Goal: Task Accomplishment & Management: Manage account settings

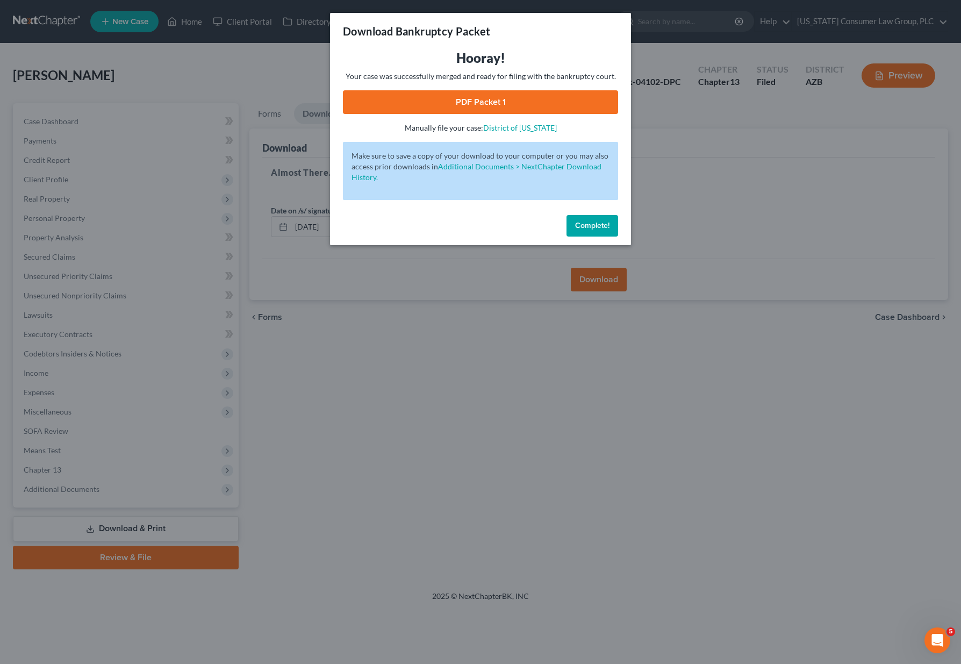
click at [482, 354] on div "Download Bankruptcy Packet Hooray! Your case was successfully merged and ready …" at bounding box center [480, 332] width 961 height 664
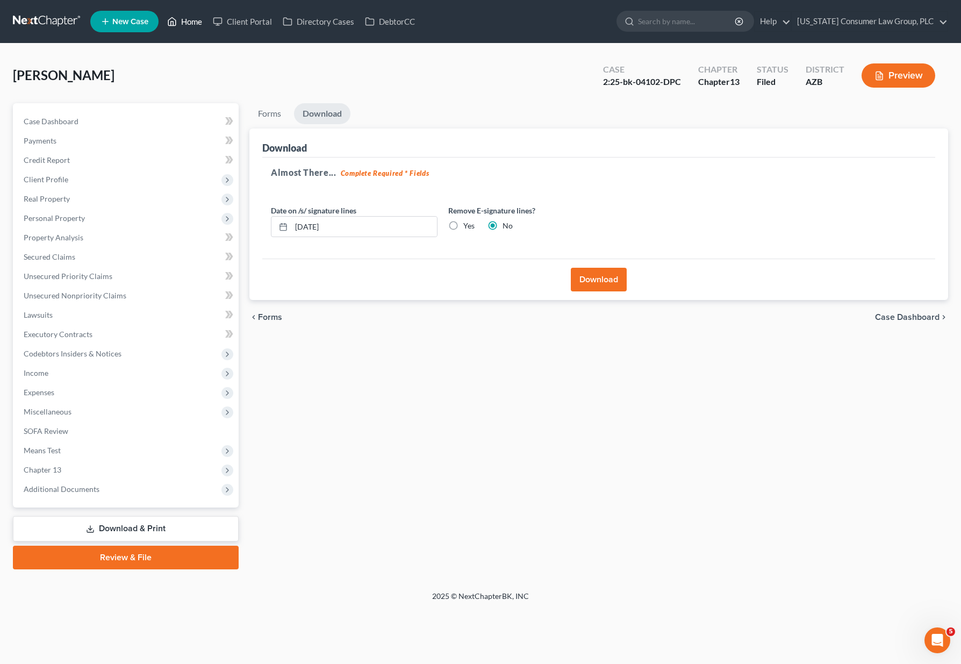
click at [186, 18] on link "Home" at bounding box center [185, 21] width 46 height 19
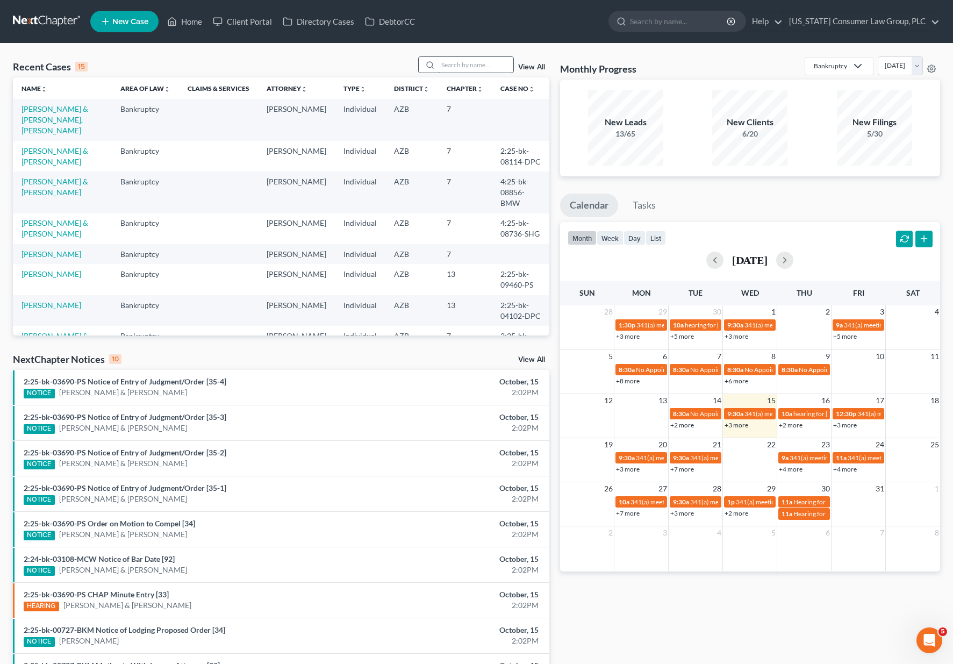
click at [466, 64] on input "search" at bounding box center [475, 65] width 75 height 16
type input "[PERSON_NAME]"
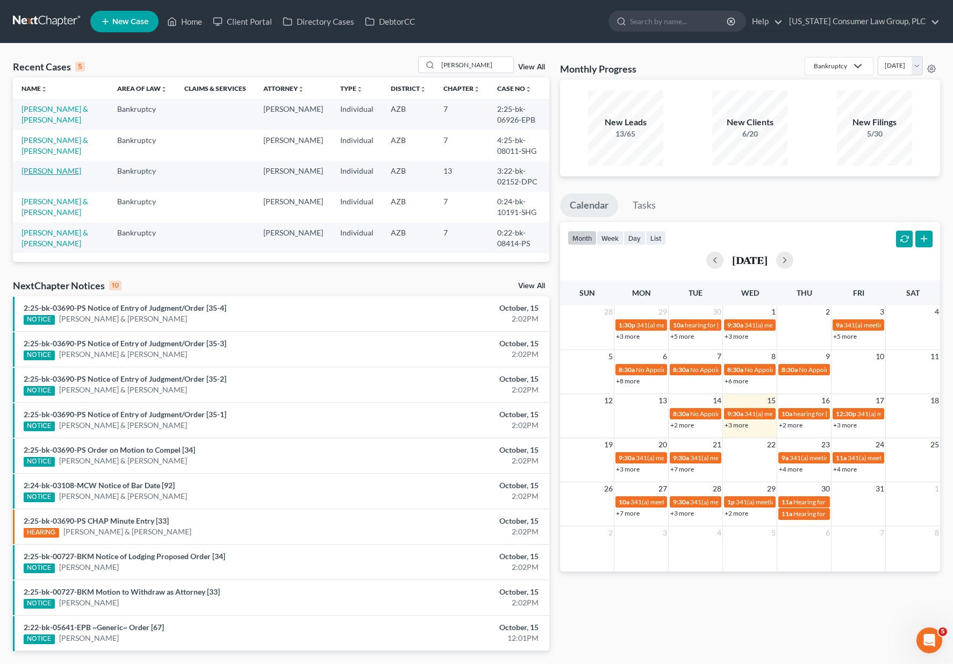
click at [52, 170] on link "[PERSON_NAME]" at bounding box center [52, 170] width 60 height 9
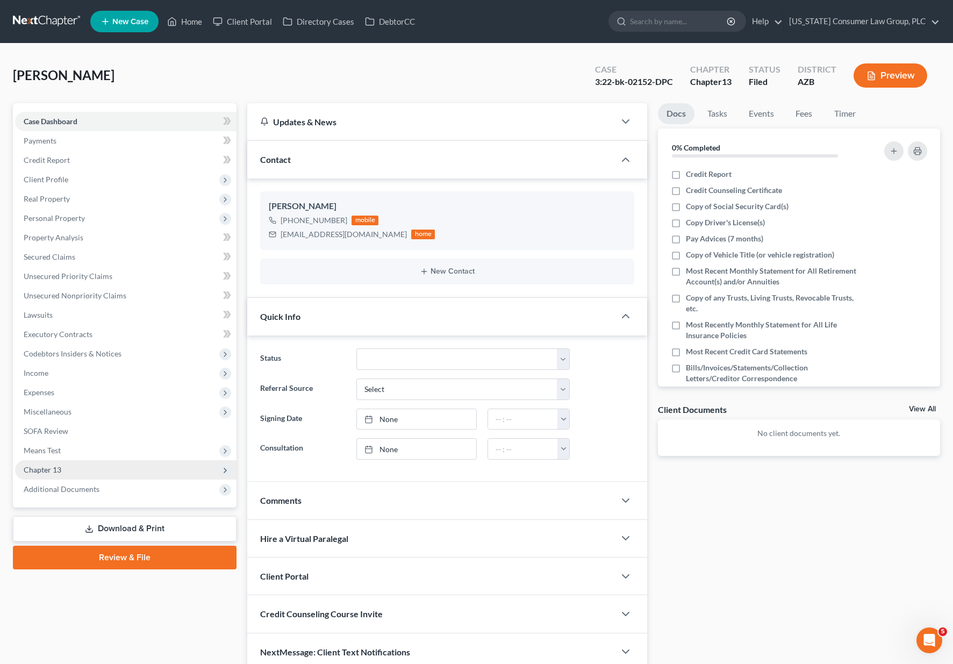
click at [82, 475] on span "Chapter 13" at bounding box center [126, 469] width 222 height 19
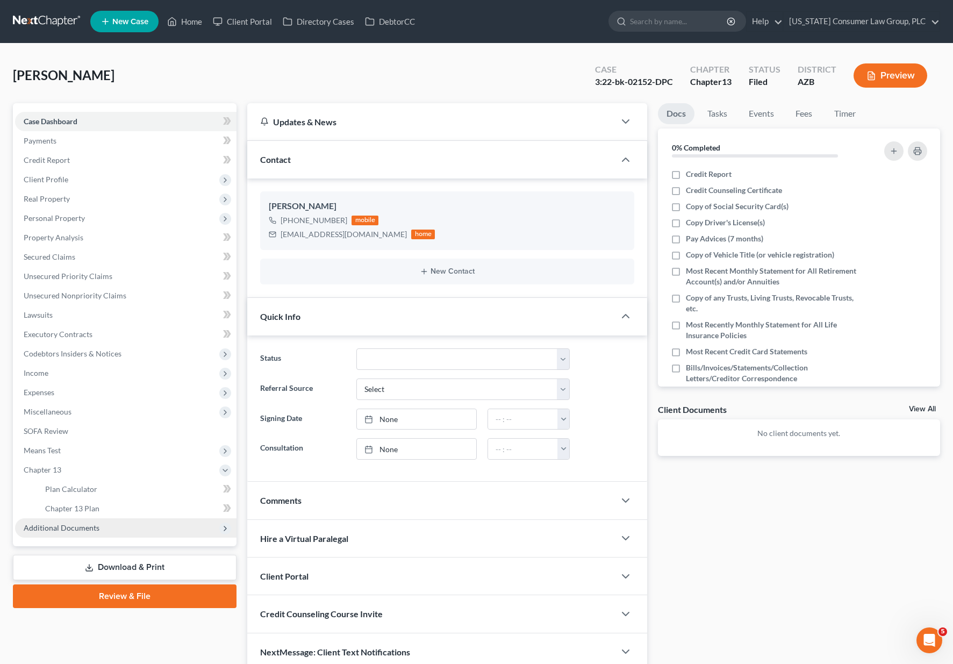
click at [76, 524] on span "Additional Documents" at bounding box center [62, 527] width 76 height 9
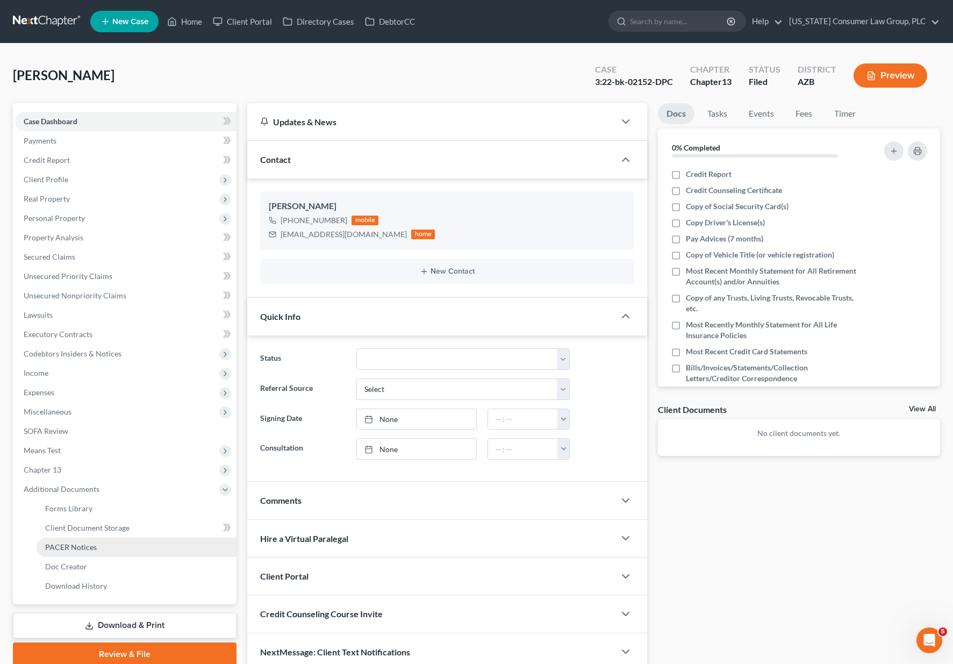
click at [78, 546] on span "PACER Notices" at bounding box center [71, 547] width 52 height 9
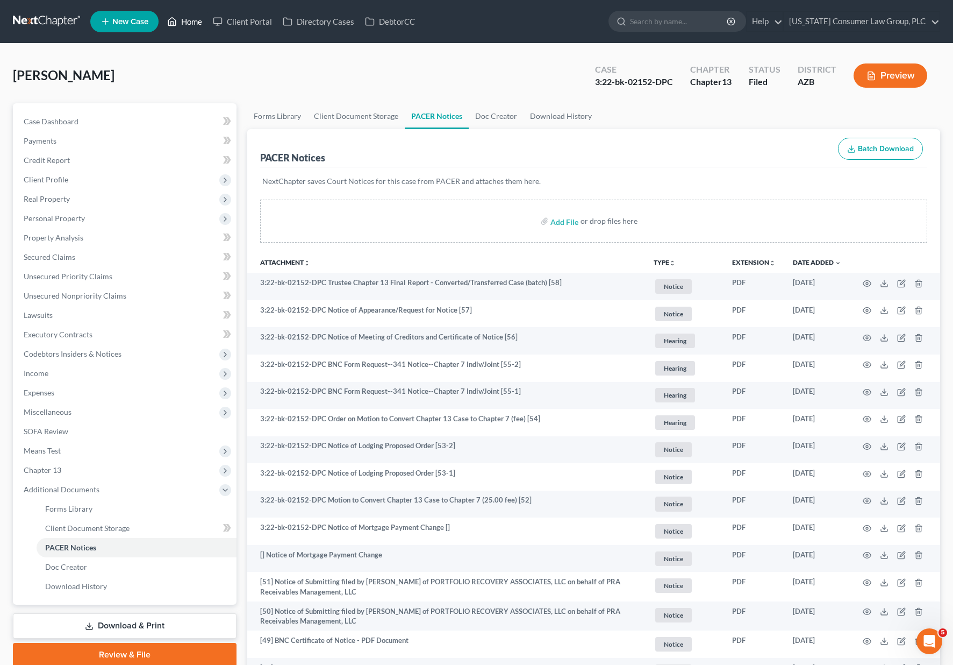
click at [184, 21] on link "Home" at bounding box center [185, 21] width 46 height 19
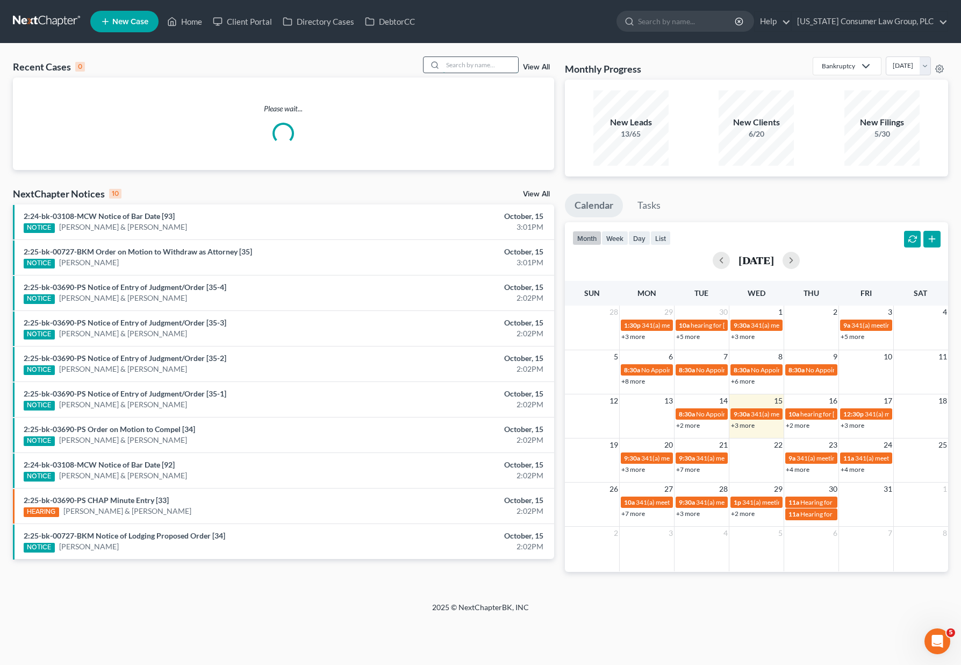
click at [470, 65] on input "search" at bounding box center [480, 65] width 75 height 16
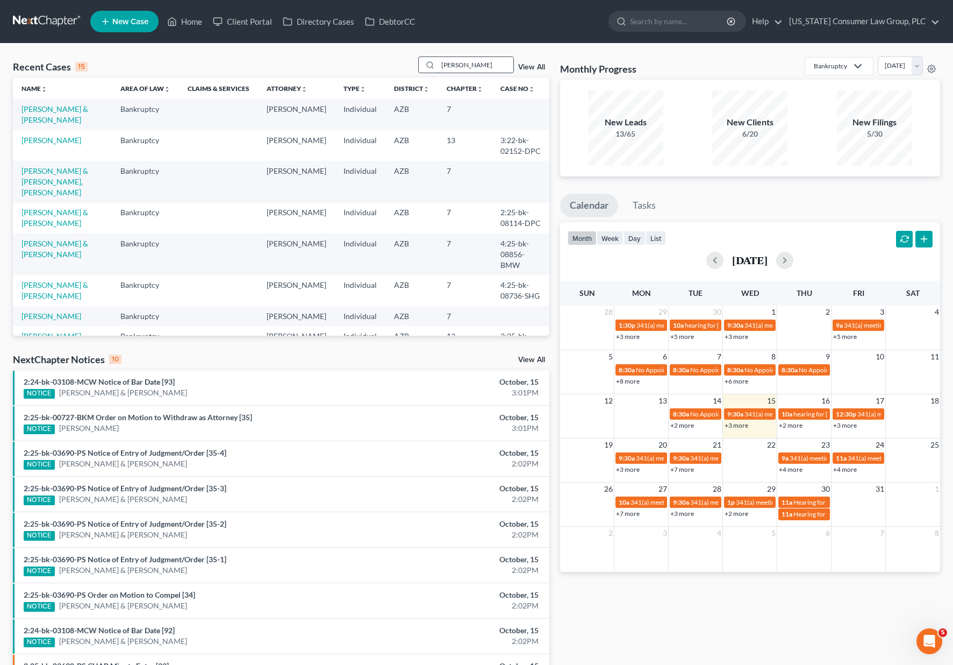
type input "[PERSON_NAME]"
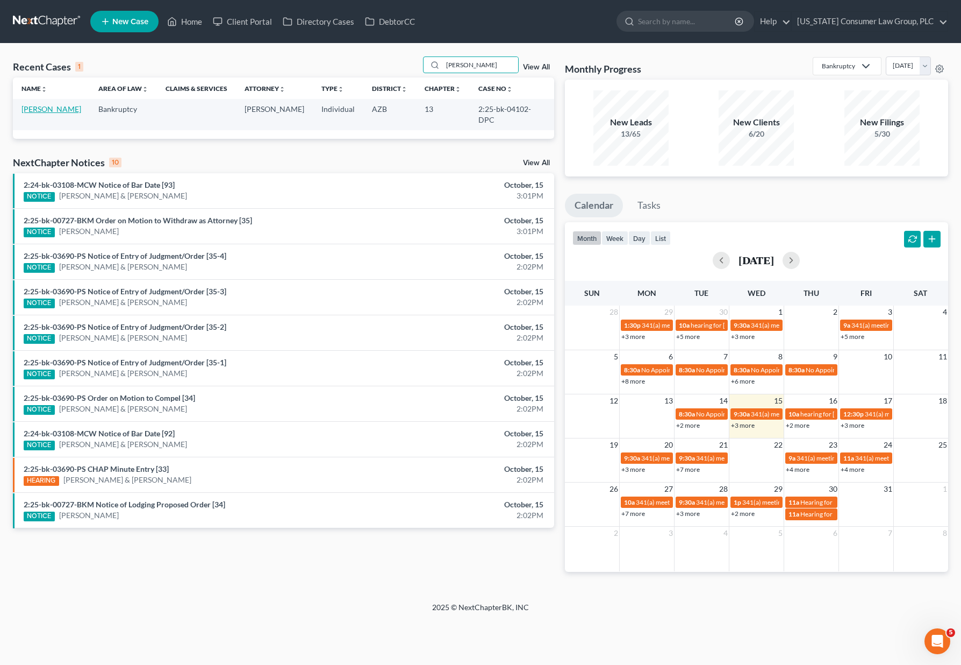
click at [45, 110] on link "[PERSON_NAME]" at bounding box center [52, 108] width 60 height 9
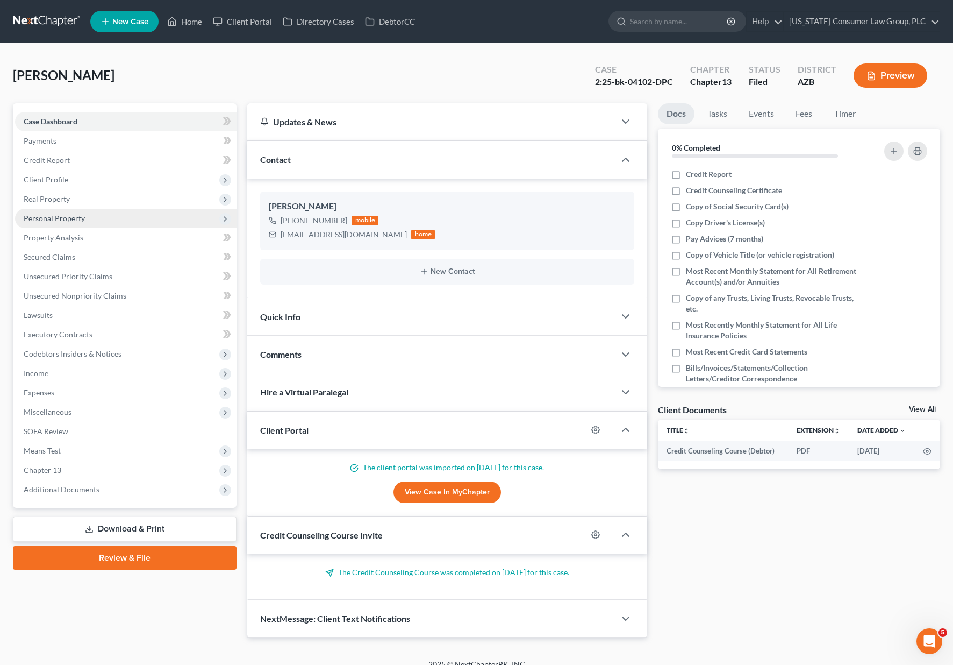
click at [54, 220] on span "Personal Property" at bounding box center [54, 217] width 61 height 9
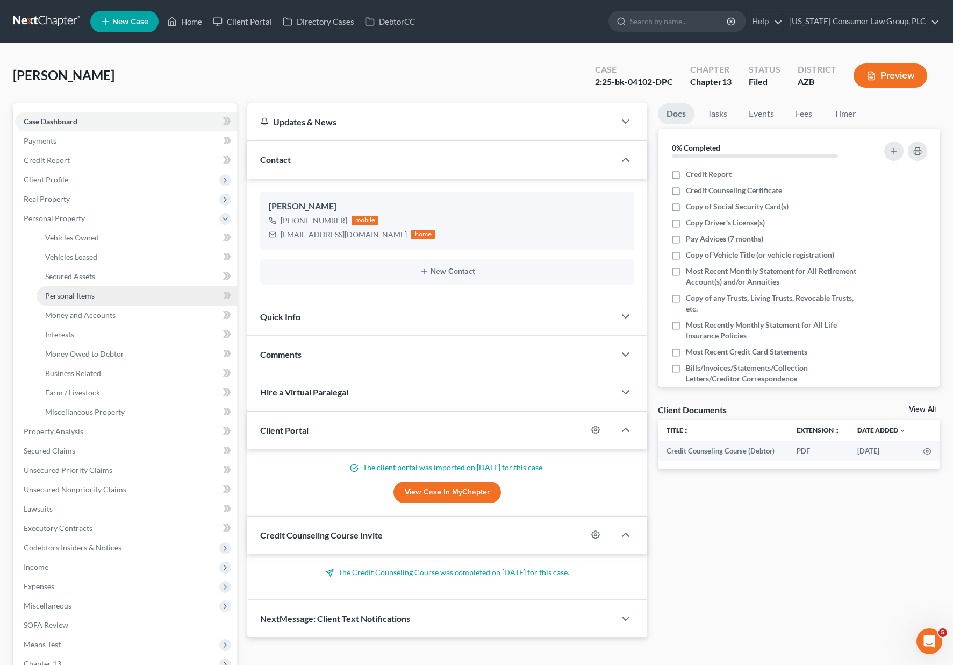
click at [73, 294] on span "Personal Items" at bounding box center [69, 295] width 49 height 9
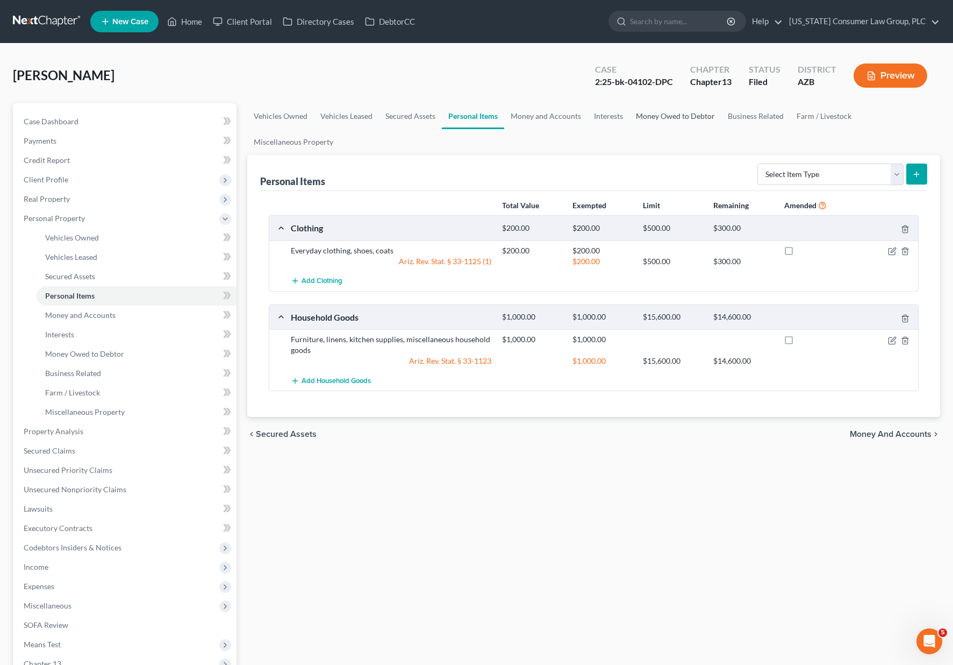
click at [656, 114] on link "Money Owed to Debtor" at bounding box center [676, 116] width 92 height 26
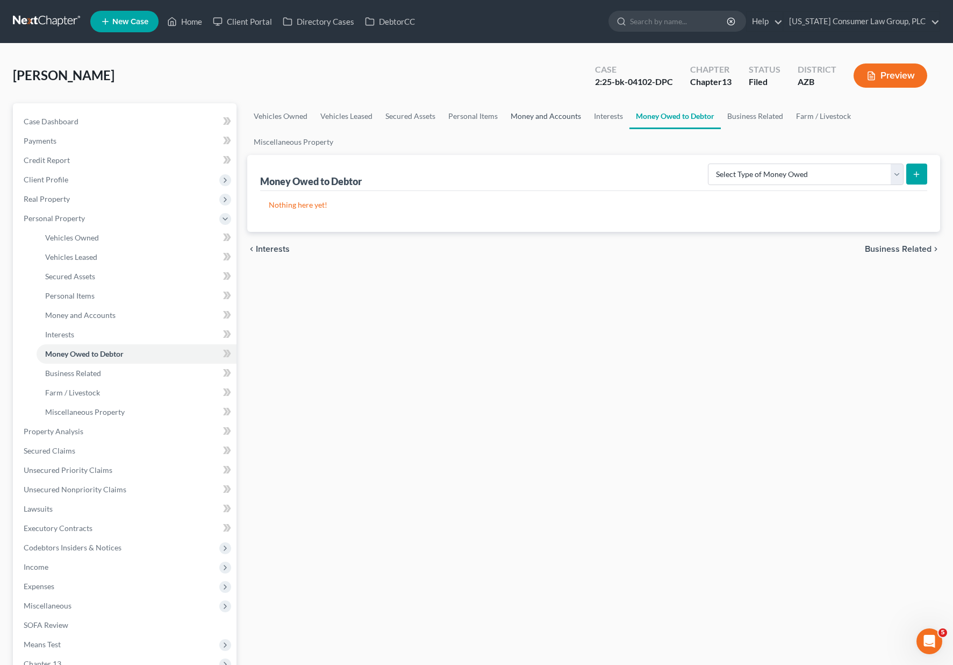
click at [552, 112] on link "Money and Accounts" at bounding box center [545, 116] width 83 height 26
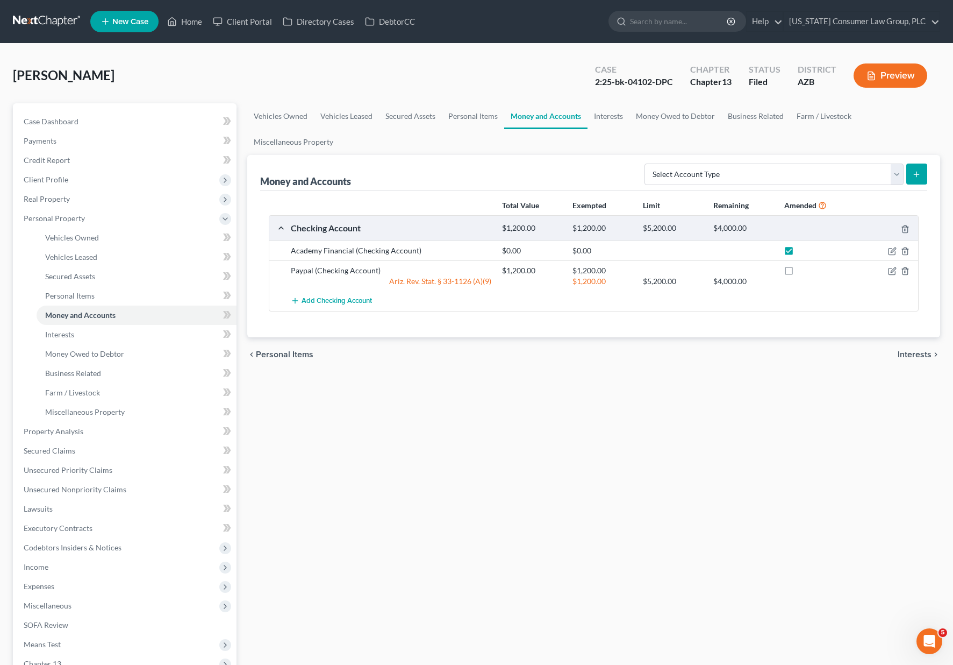
click at [799, 253] on label at bounding box center [799, 253] width 0 height 0
click at [803, 251] on input "checkbox" at bounding box center [806, 248] width 7 height 7
checkbox input "false"
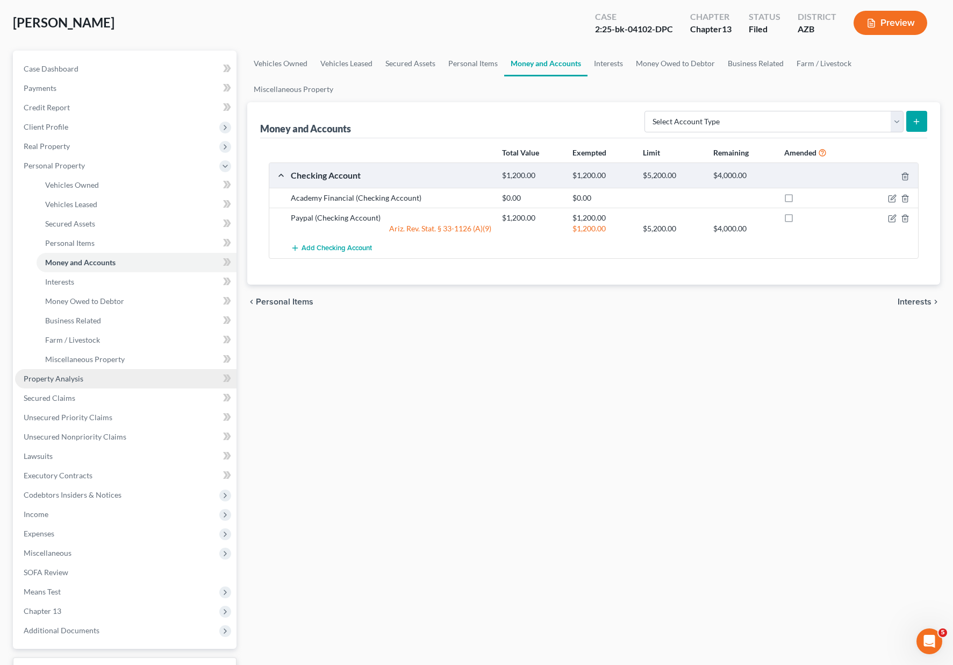
scroll to position [139, 0]
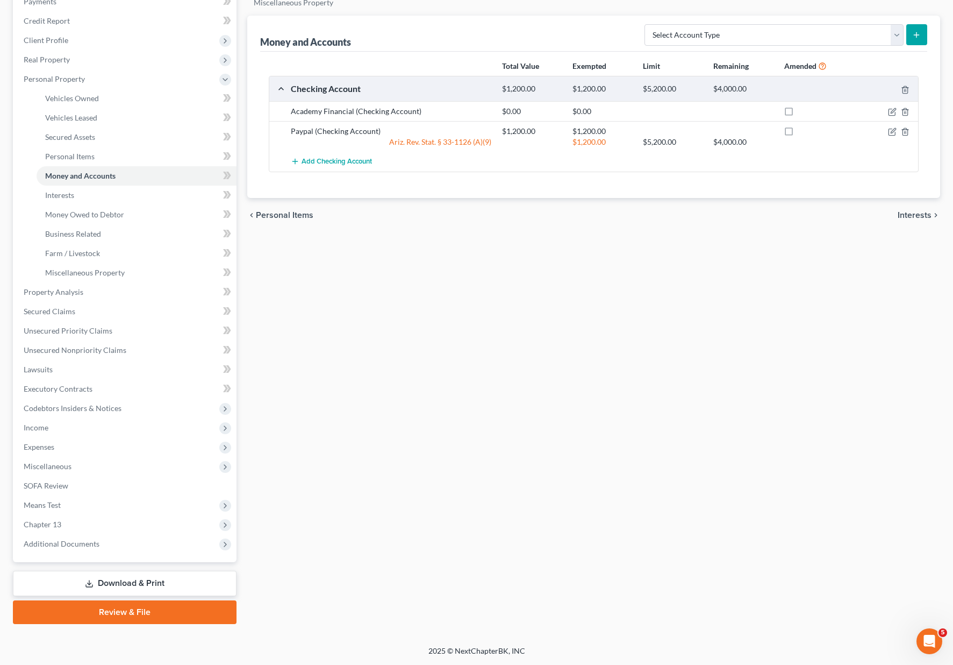
click at [153, 575] on link "Download & Print" at bounding box center [125, 582] width 224 height 25
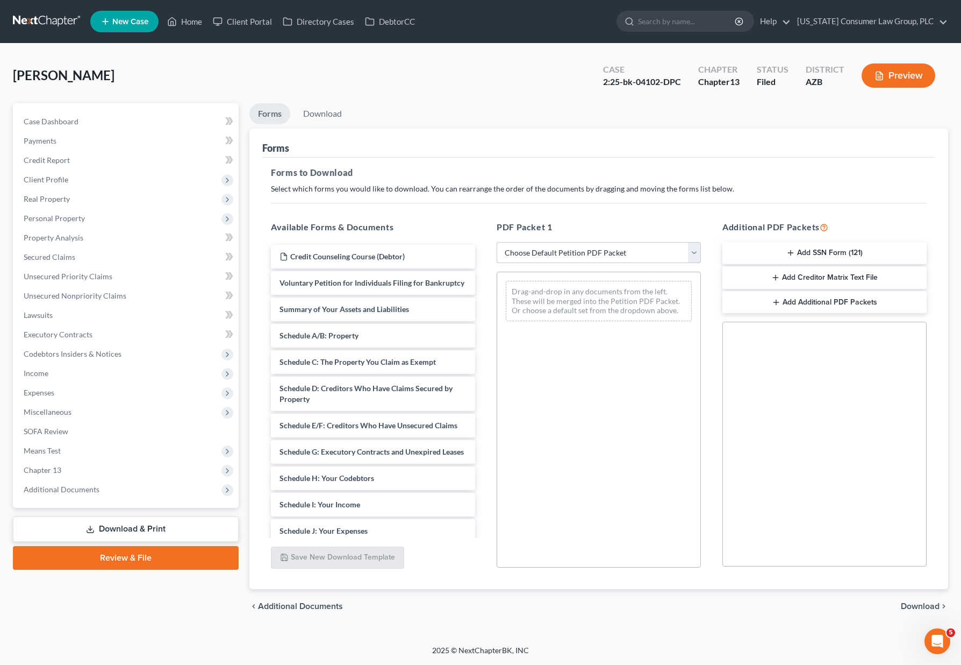
click at [698, 246] on select "Choose Default Petition PDF Packet Complete Bankruptcy Petition (all forms and …" at bounding box center [599, 253] width 204 height 22
select select "2"
click at [497, 242] on select "Choose Default Petition PDF Packet Complete Bankruptcy Petition (all forms and …" at bounding box center [599, 253] width 204 height 22
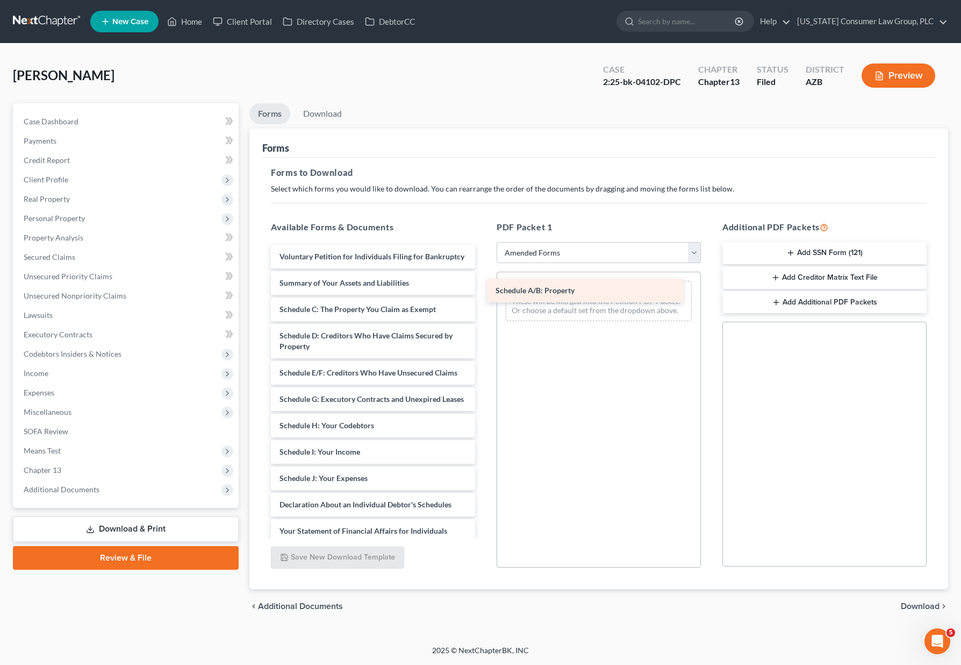
drag, startPoint x: 346, startPoint y: 318, endPoint x: 562, endPoint y: 289, distance: 218.2
click at [484, 289] on div "Schedule A/B: Property Voluntary Petition for Individuals Filing for Bankruptcy…" at bounding box center [373, 470] width 222 height 451
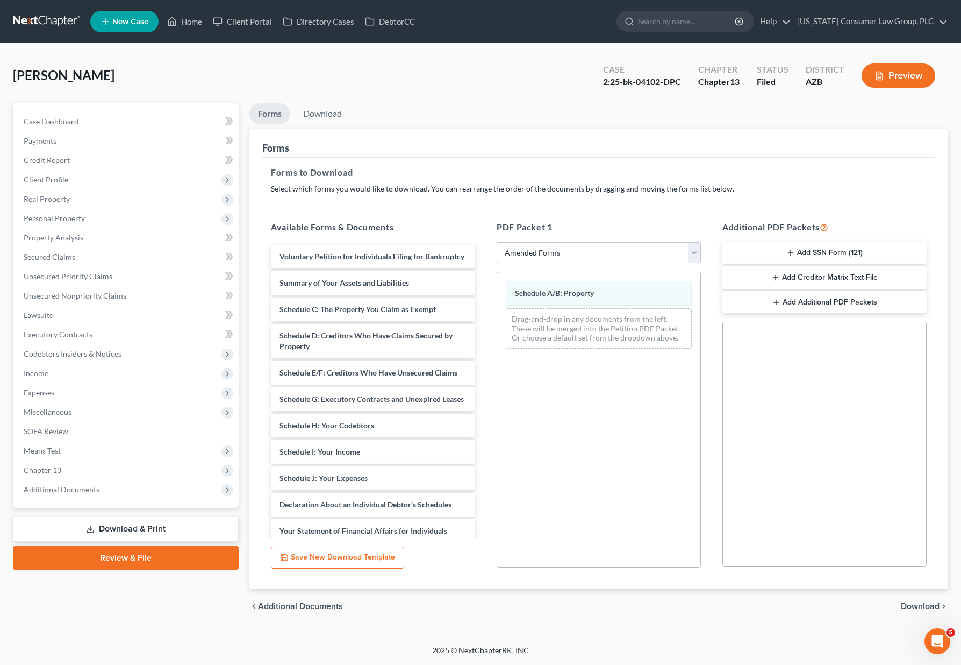
click at [920, 606] on span "Download" at bounding box center [920, 606] width 39 height 9
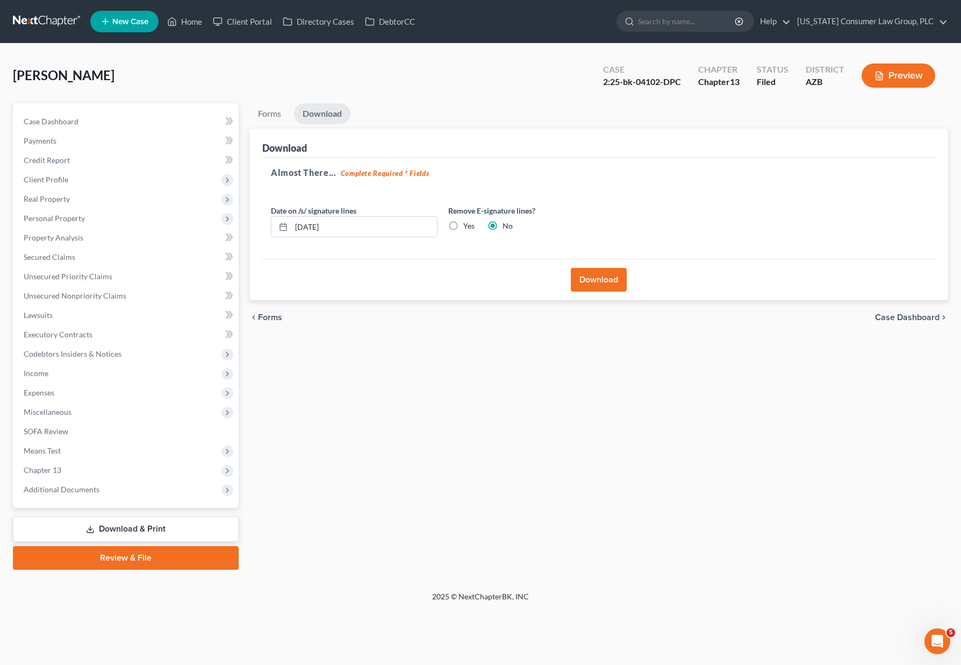
click at [601, 282] on button "Download" at bounding box center [599, 280] width 56 height 24
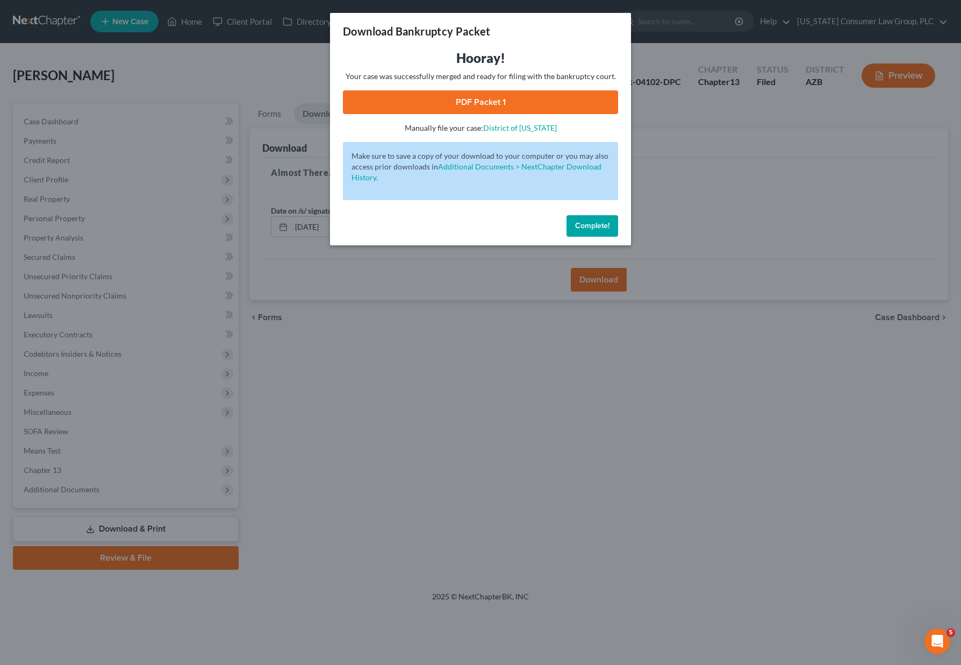
click at [513, 108] on link "PDF Packet 1" at bounding box center [480, 102] width 275 height 24
click at [457, 296] on div "Download Bankruptcy Packet Hooray! Your case was successfully merged and ready …" at bounding box center [480, 332] width 961 height 665
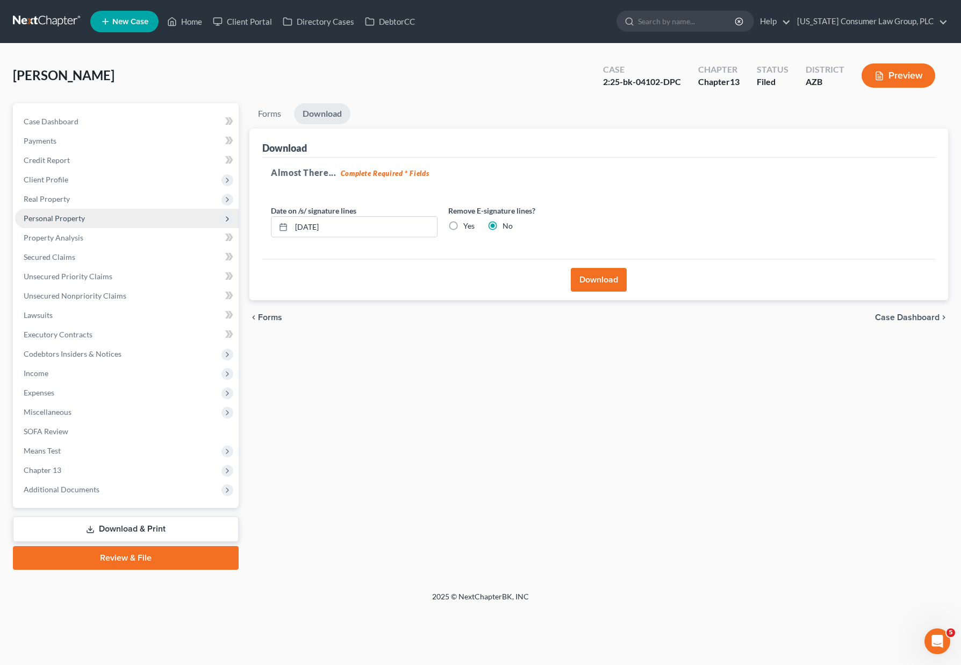
click at [56, 221] on span "Personal Property" at bounding box center [54, 217] width 61 height 9
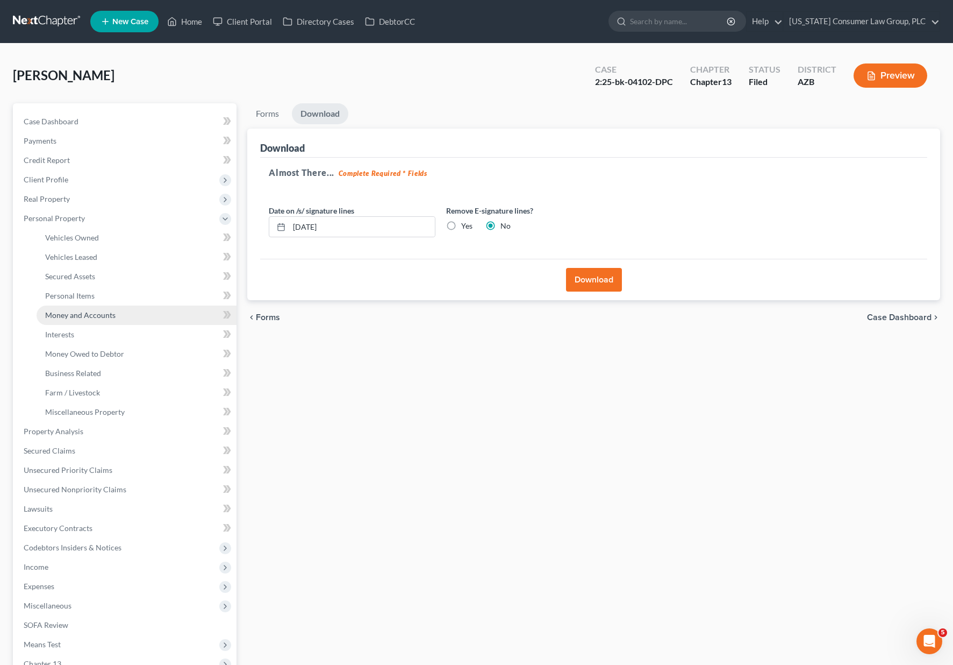
click at [72, 311] on span "Money and Accounts" at bounding box center [80, 314] width 70 height 9
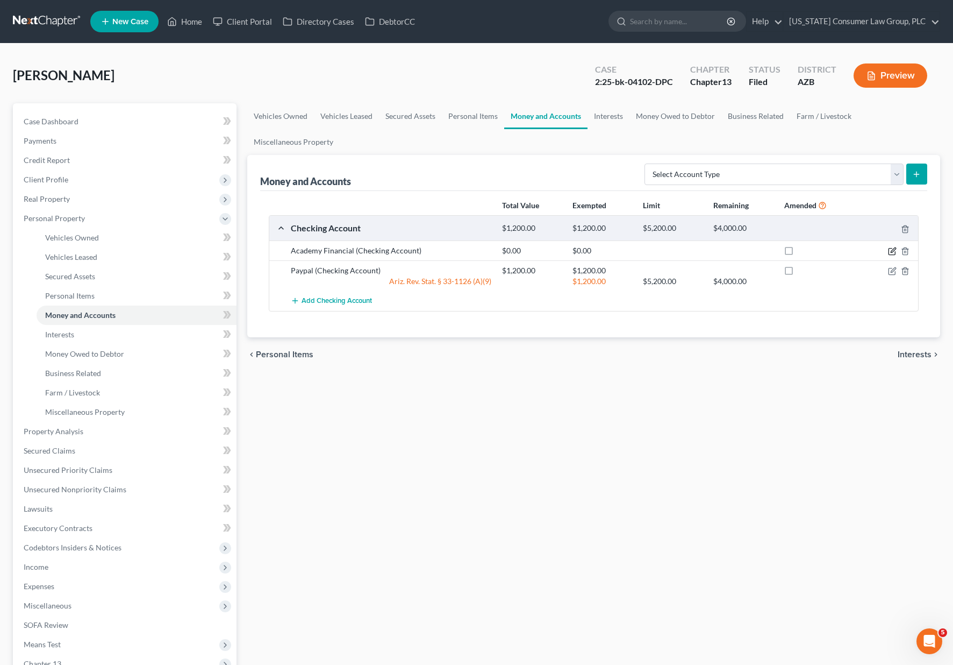
click at [892, 251] on icon "button" at bounding box center [892, 251] width 9 height 9
select select "1"
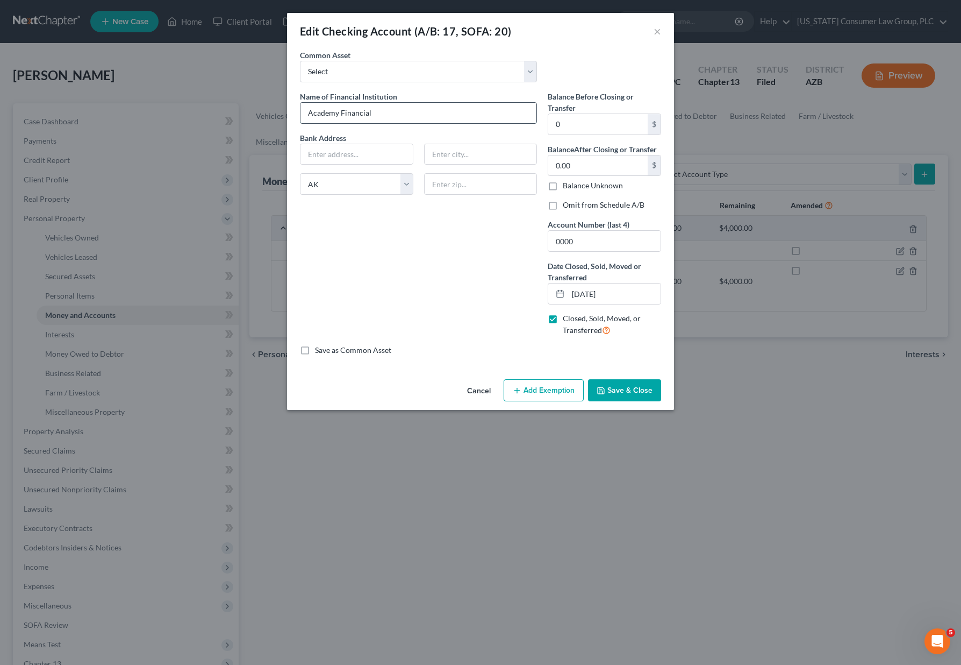
click at [399, 114] on input "Academy Financial" at bounding box center [419, 113] width 236 height 20
type input "Academy Financial Closed [DATE]"
click at [617, 386] on button "Save & Close" at bounding box center [624, 390] width 73 height 23
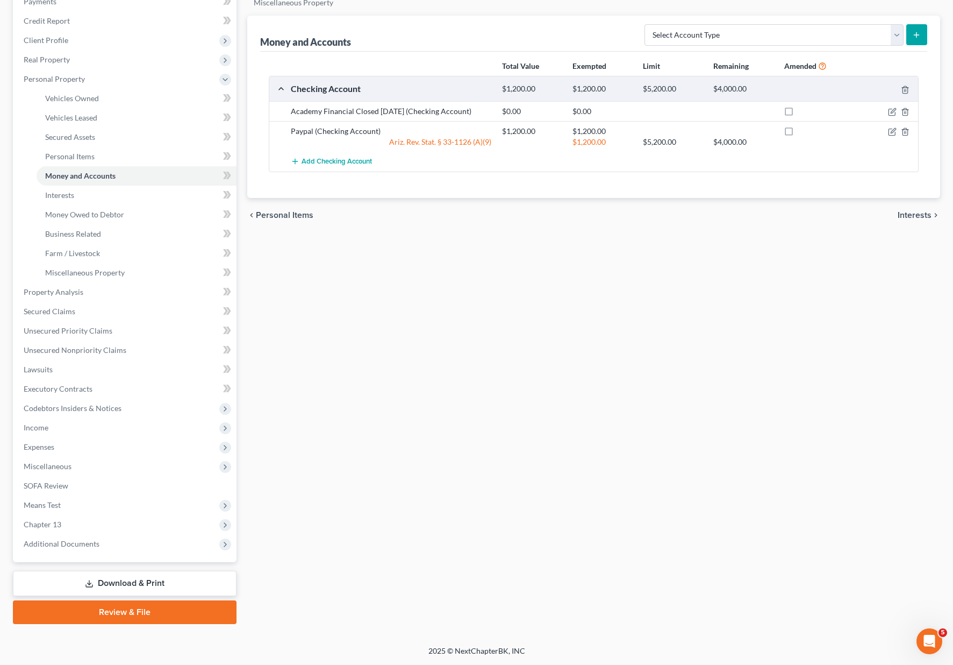
click at [135, 577] on link "Download & Print" at bounding box center [125, 582] width 224 height 25
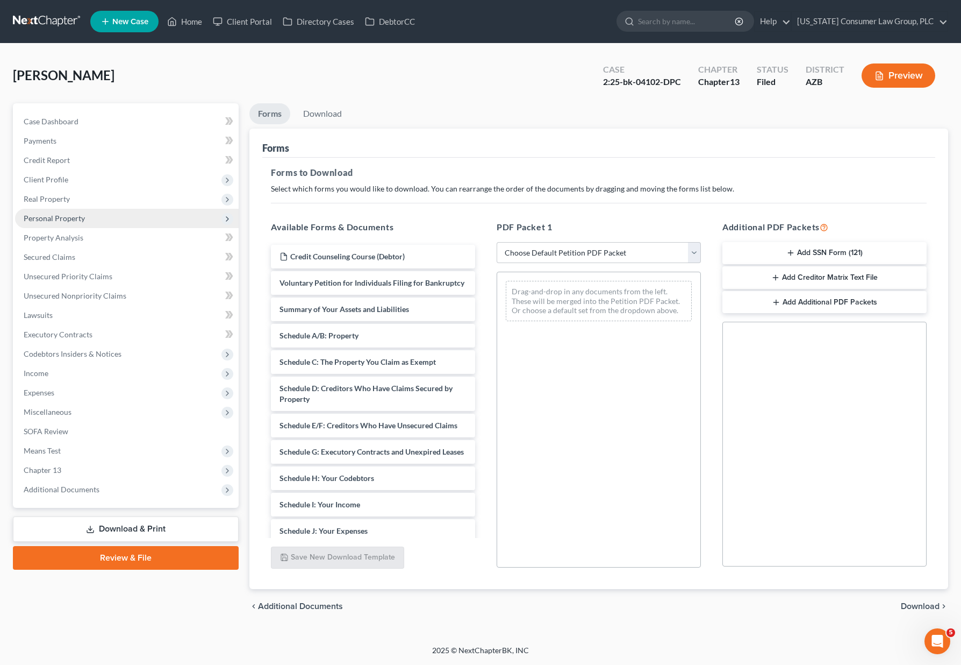
click at [58, 219] on span "Personal Property" at bounding box center [54, 217] width 61 height 9
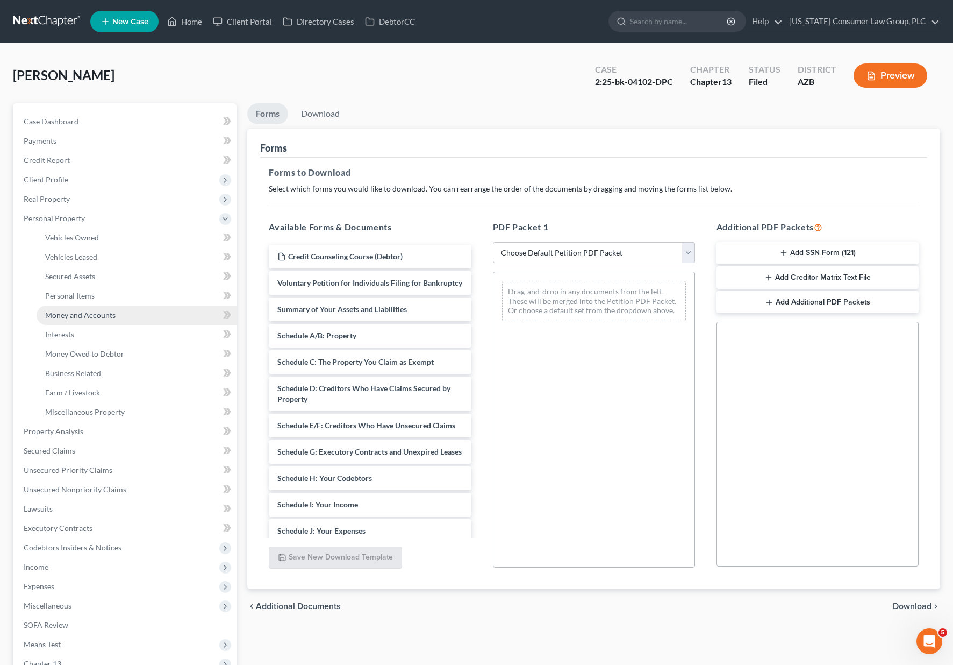
click at [63, 316] on span "Money and Accounts" at bounding box center [80, 314] width 70 height 9
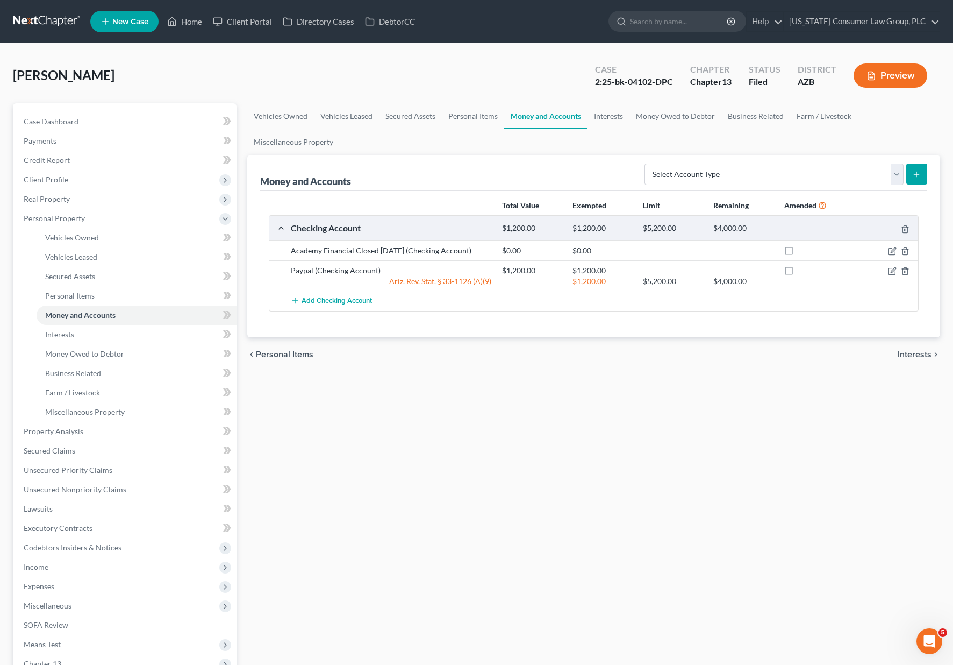
click at [799, 253] on label at bounding box center [799, 253] width 0 height 0
click at [803, 251] on input "checkbox" at bounding box center [806, 248] width 7 height 7
checkbox input "true"
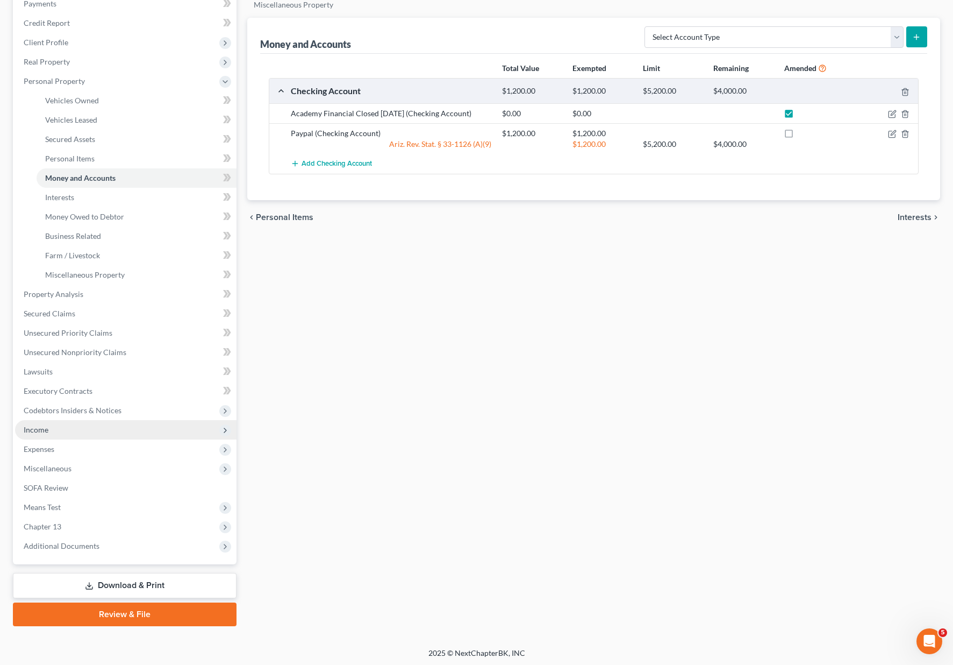
scroll to position [139, 0]
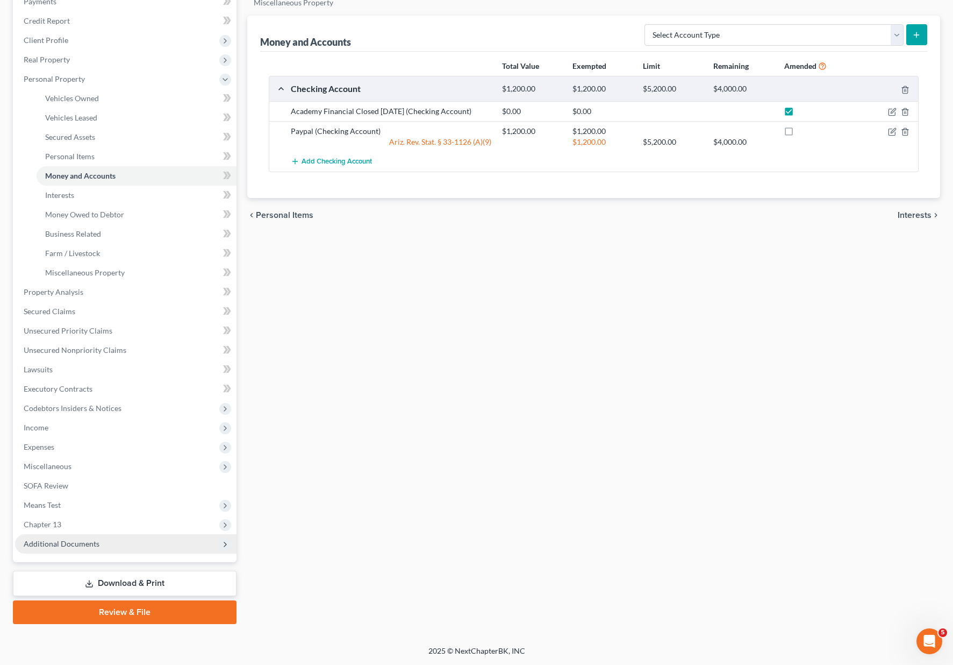
click at [94, 544] on span "Additional Documents" at bounding box center [62, 543] width 76 height 9
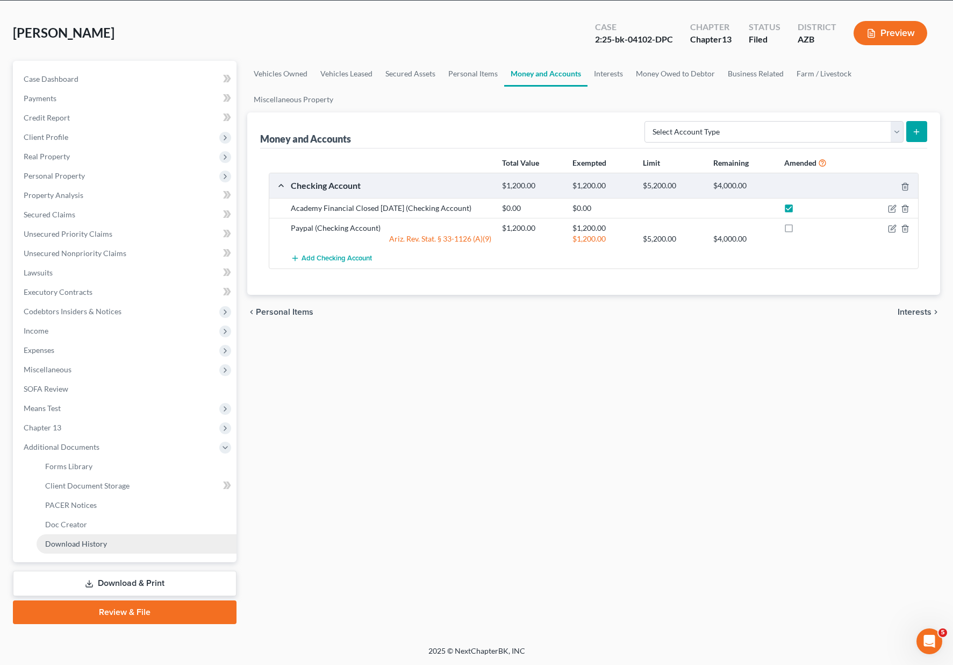
scroll to position [42, 0]
click at [125, 583] on link "Download & Print" at bounding box center [125, 582] width 224 height 25
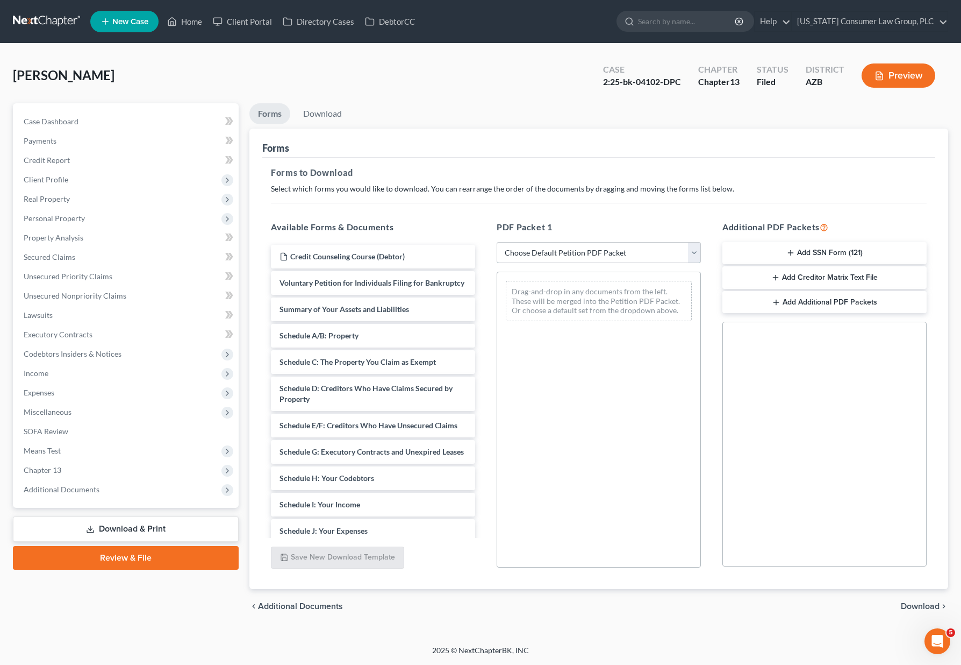
click at [698, 250] on select "Choose Default Petition PDF Packet Complete Bankruptcy Petition (all forms and …" at bounding box center [599, 253] width 204 height 22
select select "2"
click at [497, 242] on select "Choose Default Petition PDF Packet Complete Bankruptcy Petition (all forms and …" at bounding box center [599, 253] width 204 height 22
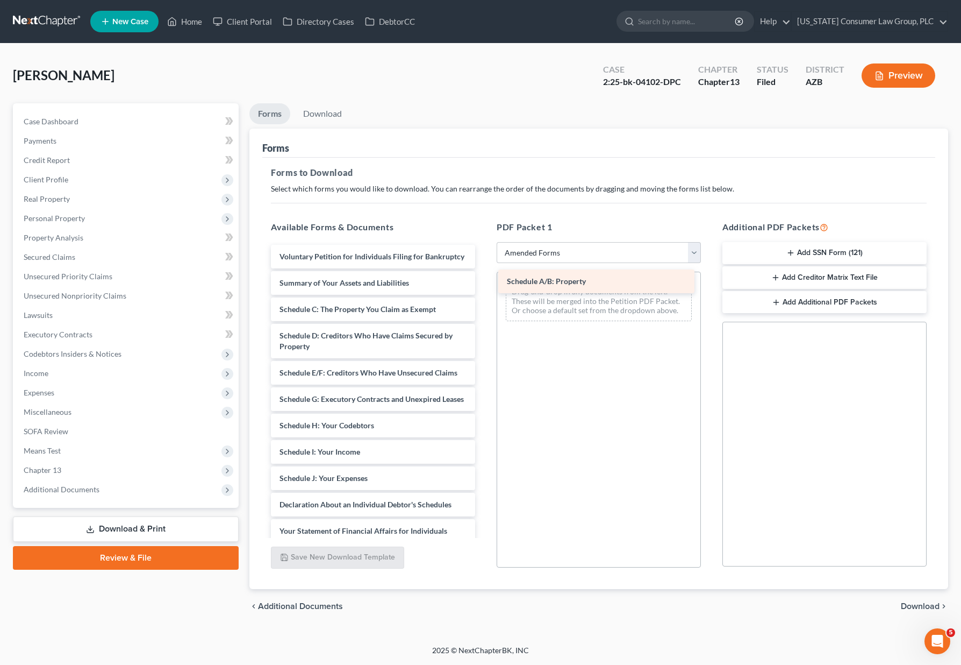
drag, startPoint x: 322, startPoint y: 321, endPoint x: 549, endPoint y: 282, distance: 230.7
click at [484, 282] on div "Schedule A/B: Property Voluntary Petition for Individuals Filing for Bankruptcy…" at bounding box center [373, 470] width 222 height 451
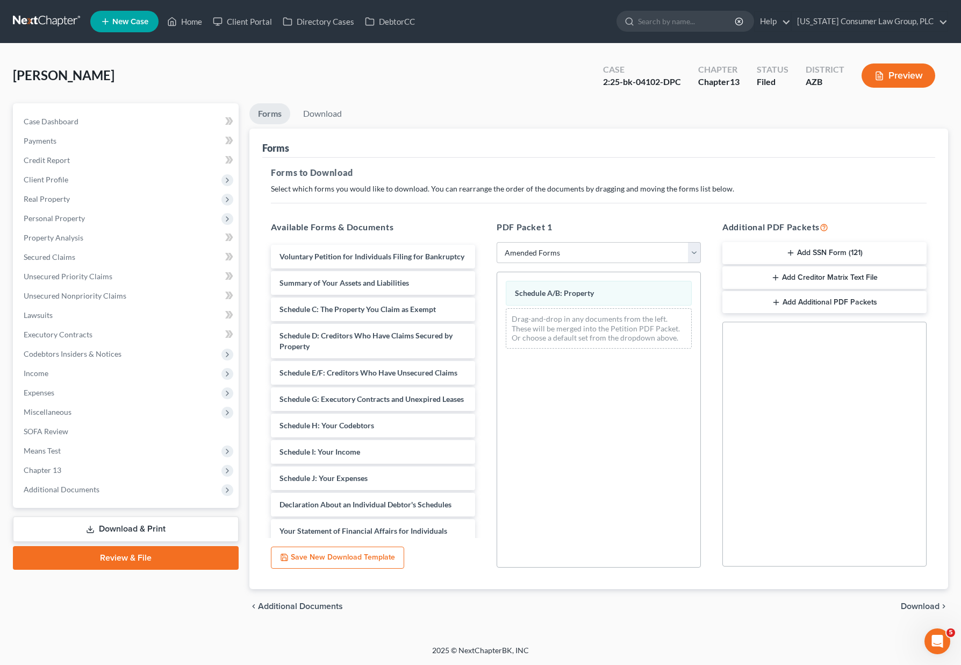
click at [903, 599] on div "chevron_left Additional Documents Download chevron_right" at bounding box center [598, 606] width 699 height 34
click at [922, 603] on span "Download" at bounding box center [920, 606] width 39 height 9
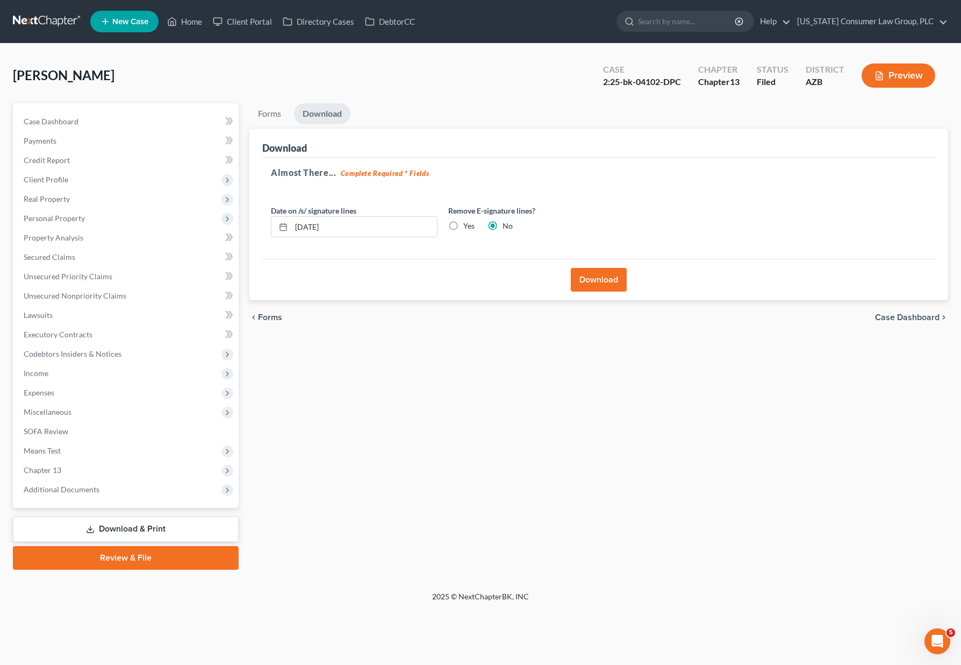
click at [608, 282] on button "Download" at bounding box center [599, 280] width 56 height 24
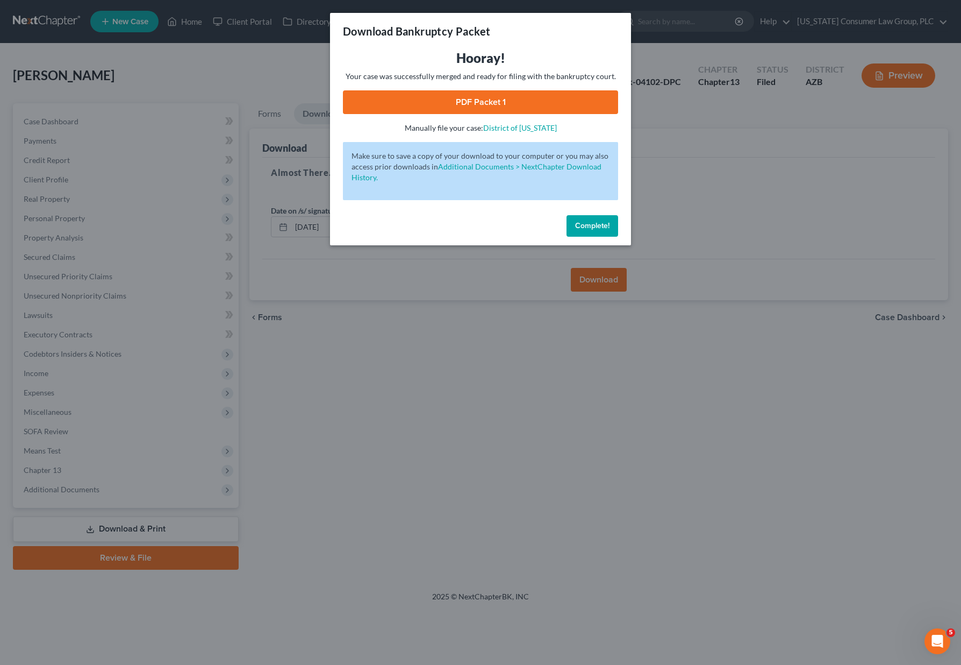
click at [484, 107] on link "PDF Packet 1" at bounding box center [480, 102] width 275 height 24
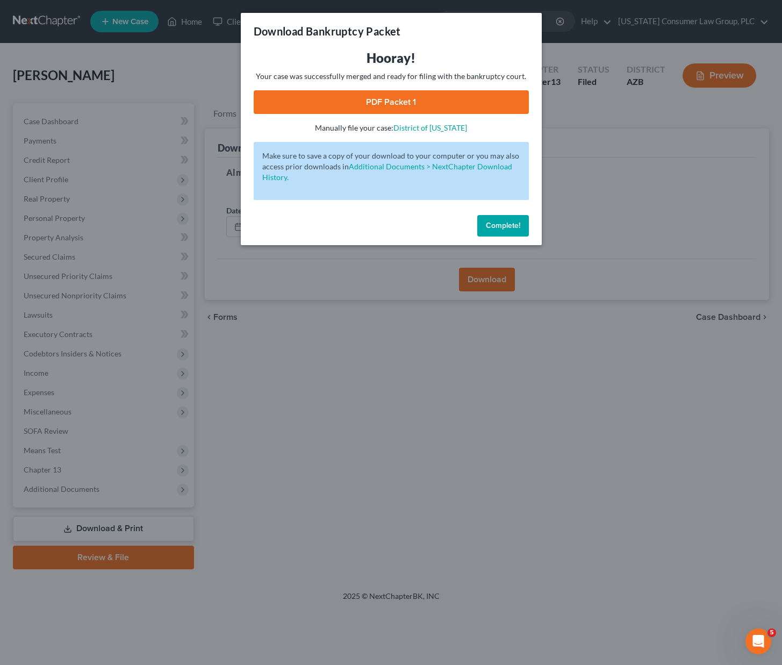
click at [329, 323] on div "Download Bankruptcy Packet Hooray! Your case was successfully merged and ready …" at bounding box center [391, 332] width 782 height 665
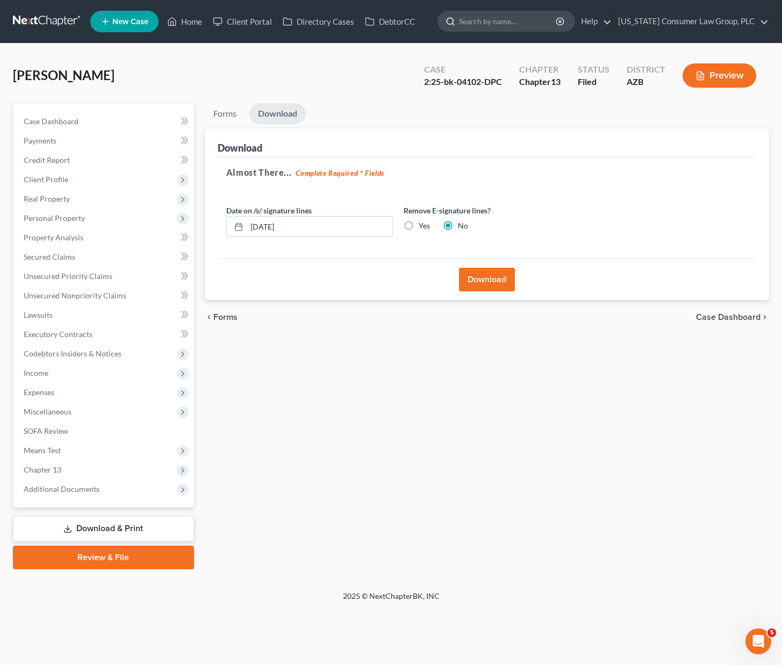
click at [483, 21] on input "search" at bounding box center [508, 21] width 98 height 20
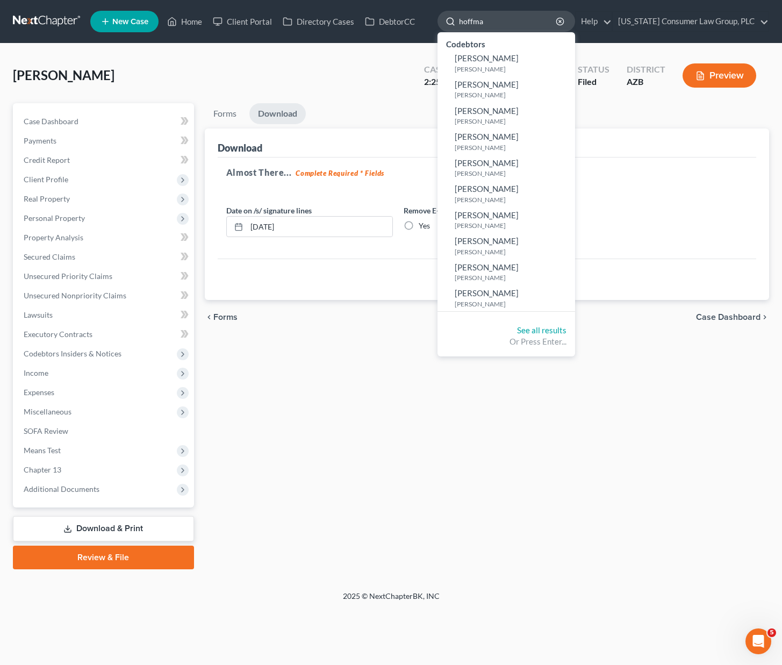
type input "[PERSON_NAME]"
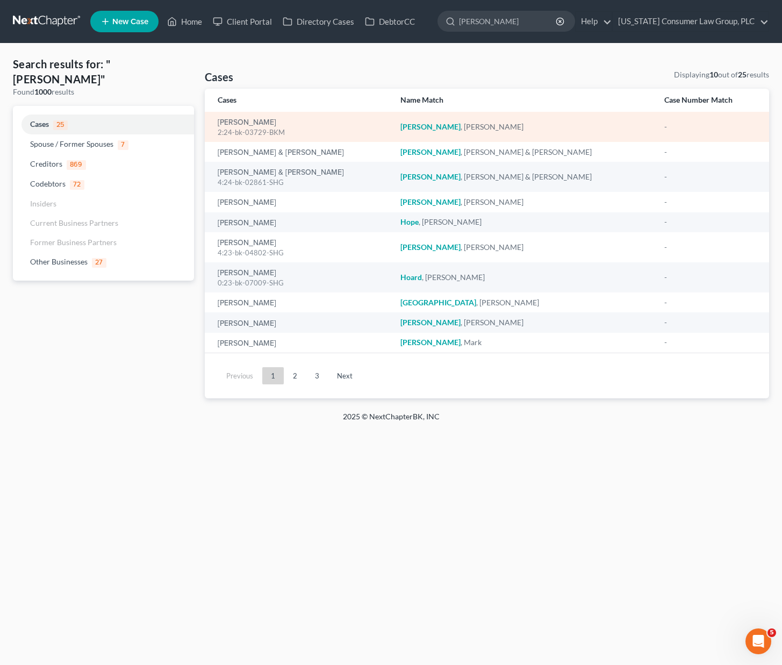
click at [267, 130] on div "2:24-bk-03729-BKM" at bounding box center [301, 132] width 166 height 10
click at [250, 119] on link "[PERSON_NAME]" at bounding box center [247, 123] width 59 height 8
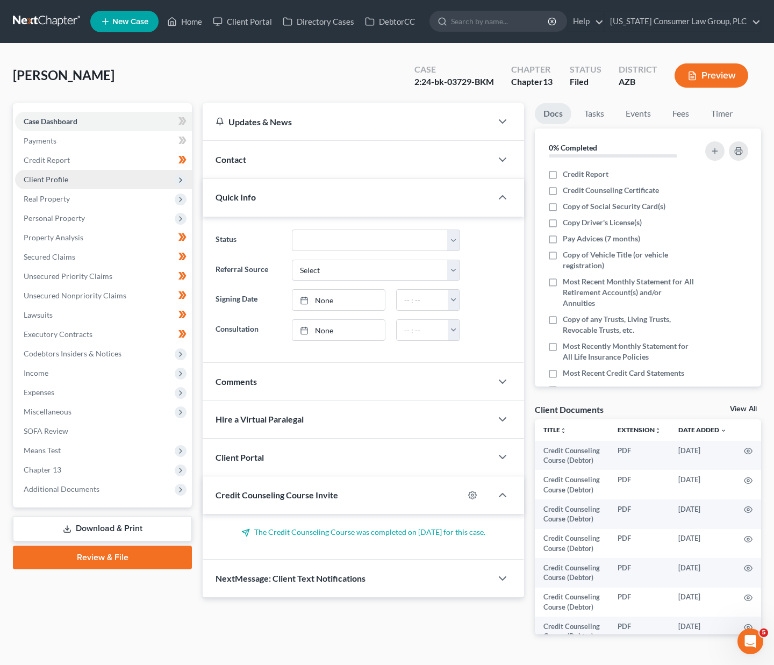
click at [55, 181] on span "Client Profile" at bounding box center [46, 179] width 45 height 9
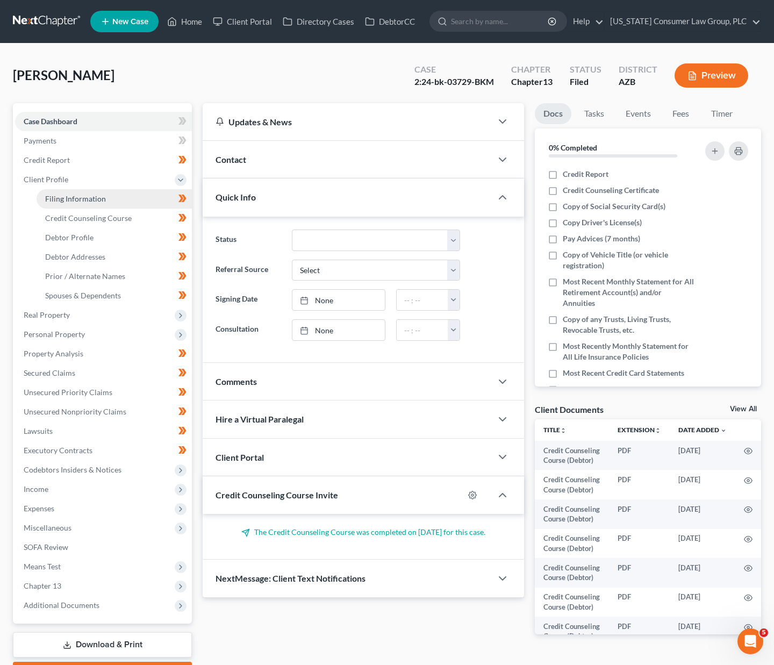
click at [70, 202] on span "Filing Information" at bounding box center [75, 198] width 61 height 9
select select "1"
select select "0"
select select "3"
